Goal: Navigation & Orientation: Find specific page/section

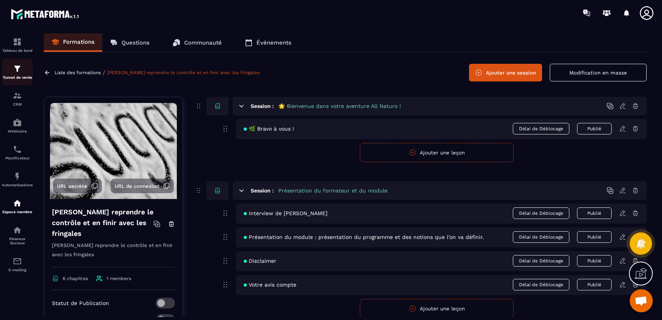
scroll to position [111, 0]
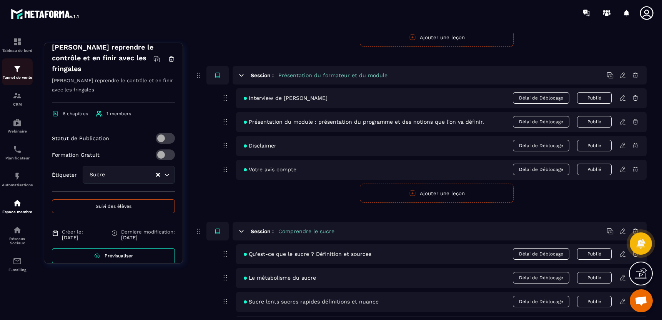
click at [17, 66] on img at bounding box center [17, 68] width 9 height 9
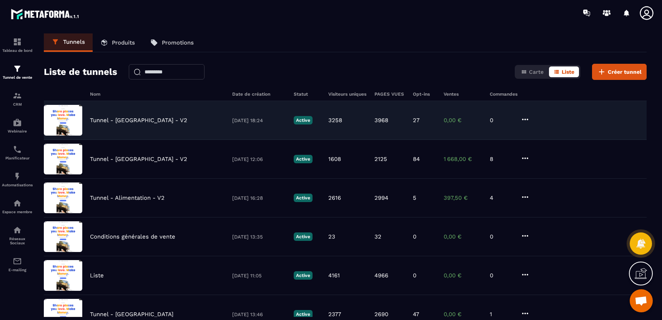
click at [134, 120] on p "Tunnel - [GEOGRAPHIC_DATA] - V2" at bounding box center [138, 120] width 97 height 7
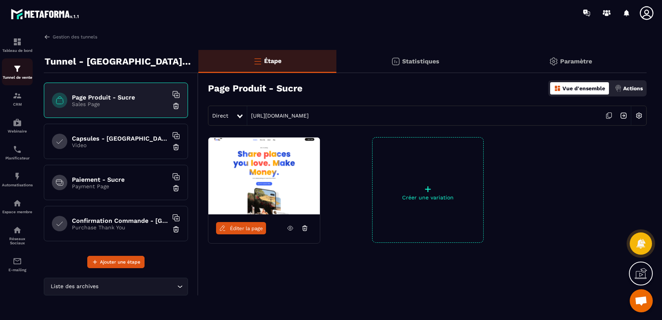
click at [16, 65] on img at bounding box center [17, 68] width 9 height 9
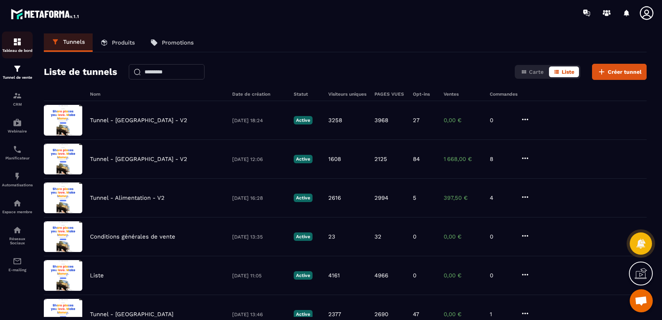
click at [27, 52] on p "Tableau de bord" at bounding box center [17, 50] width 31 height 4
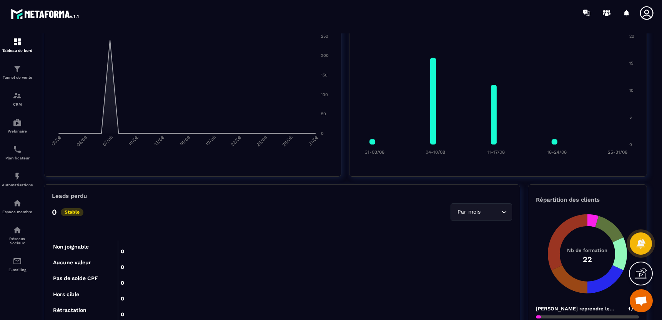
scroll to position [192, 0]
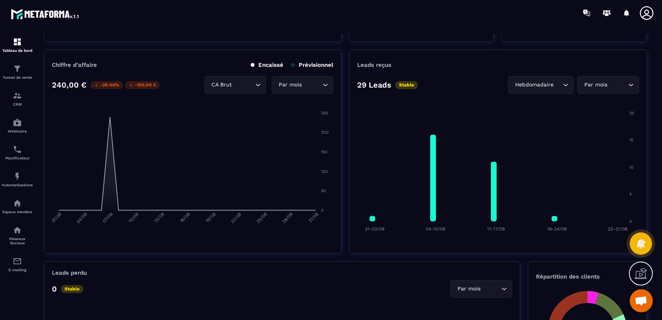
click at [537, 83] on div "Hebdomadaire" at bounding box center [536, 85] width 49 height 8
click at [546, 97] on p "Jours" at bounding box center [542, 101] width 45 height 8
